Goal: Task Accomplishment & Management: Manage account settings

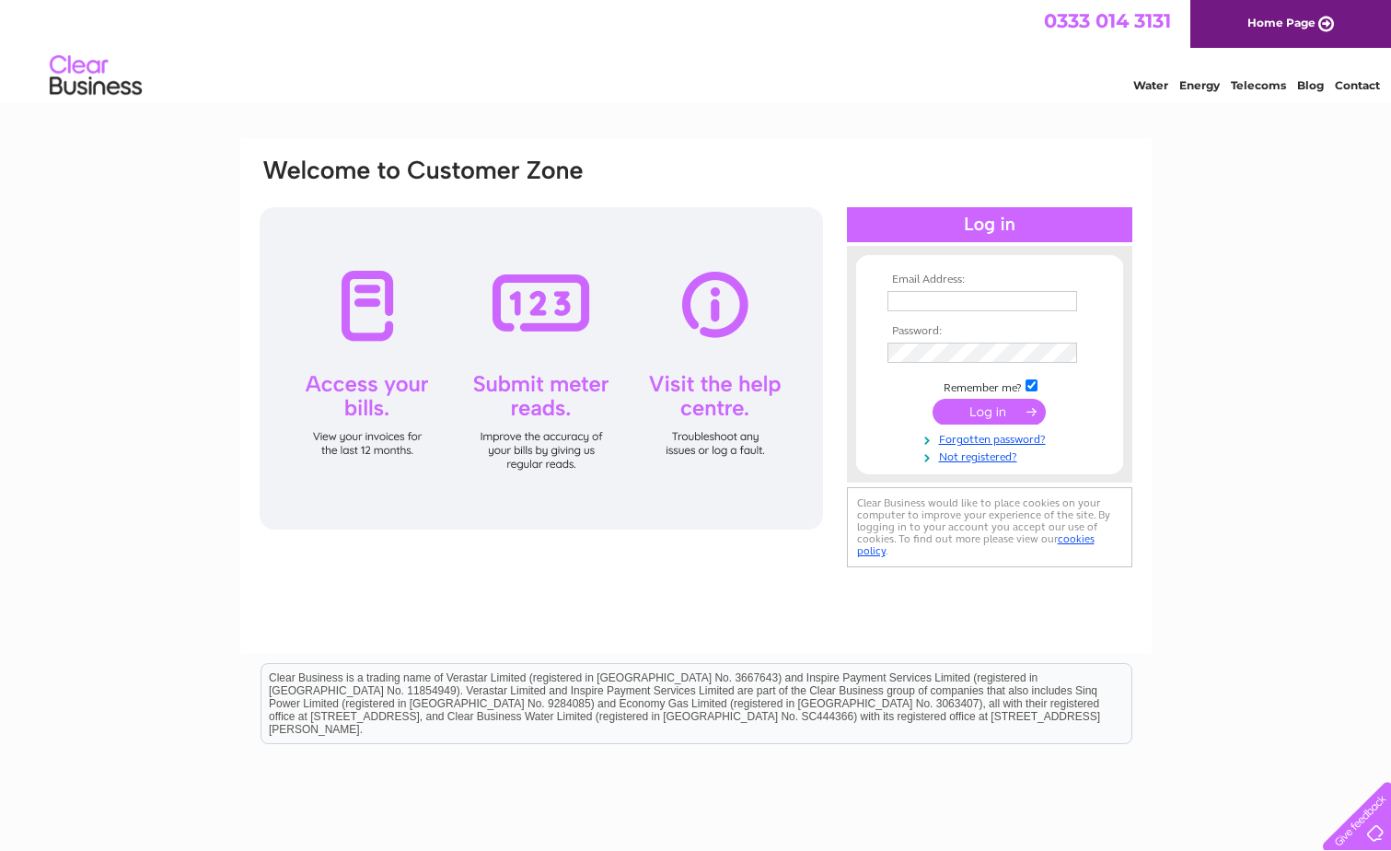
click at [928, 303] on input "text" at bounding box center [982, 301] width 190 height 20
type input "[EMAIL_ADDRESS][DOMAIN_NAME]"
click at [936, 299] on input "text" at bounding box center [982, 302] width 191 height 22
type input "[EMAIL_ADDRESS][DOMAIN_NAME]"
